Goal: Find contact information: Find contact information

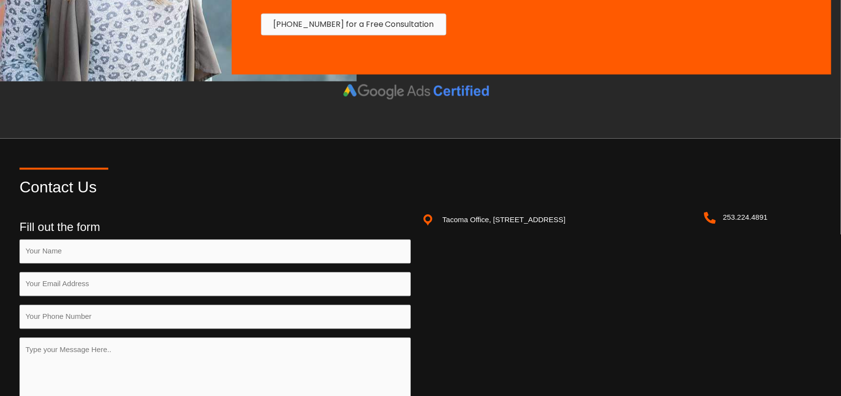
scroll to position [1079, 0]
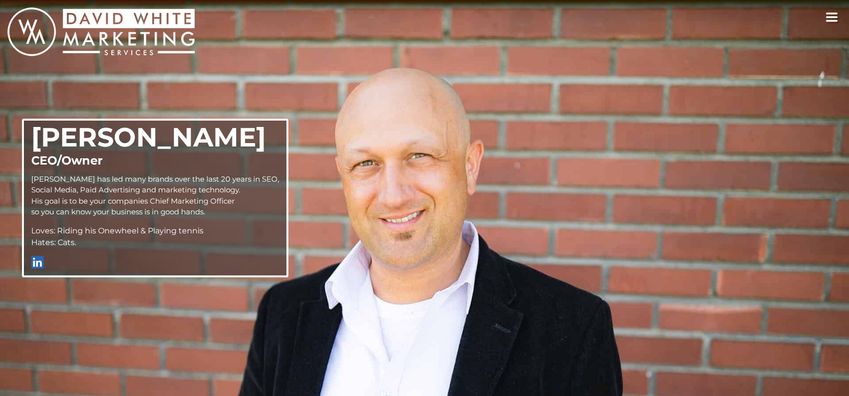
click at [825, 21] on icon "toggle navigation" at bounding box center [831, 17] width 13 height 10
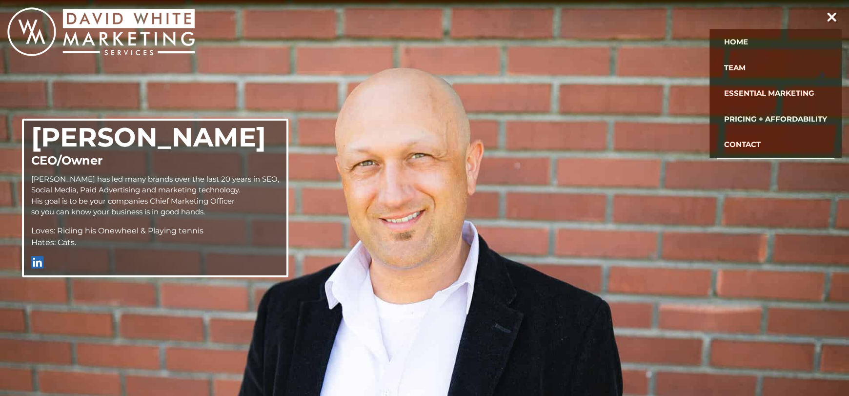
click at [732, 145] on link "Contact" at bounding box center [776, 145] width 118 height 26
